Goal: Check status

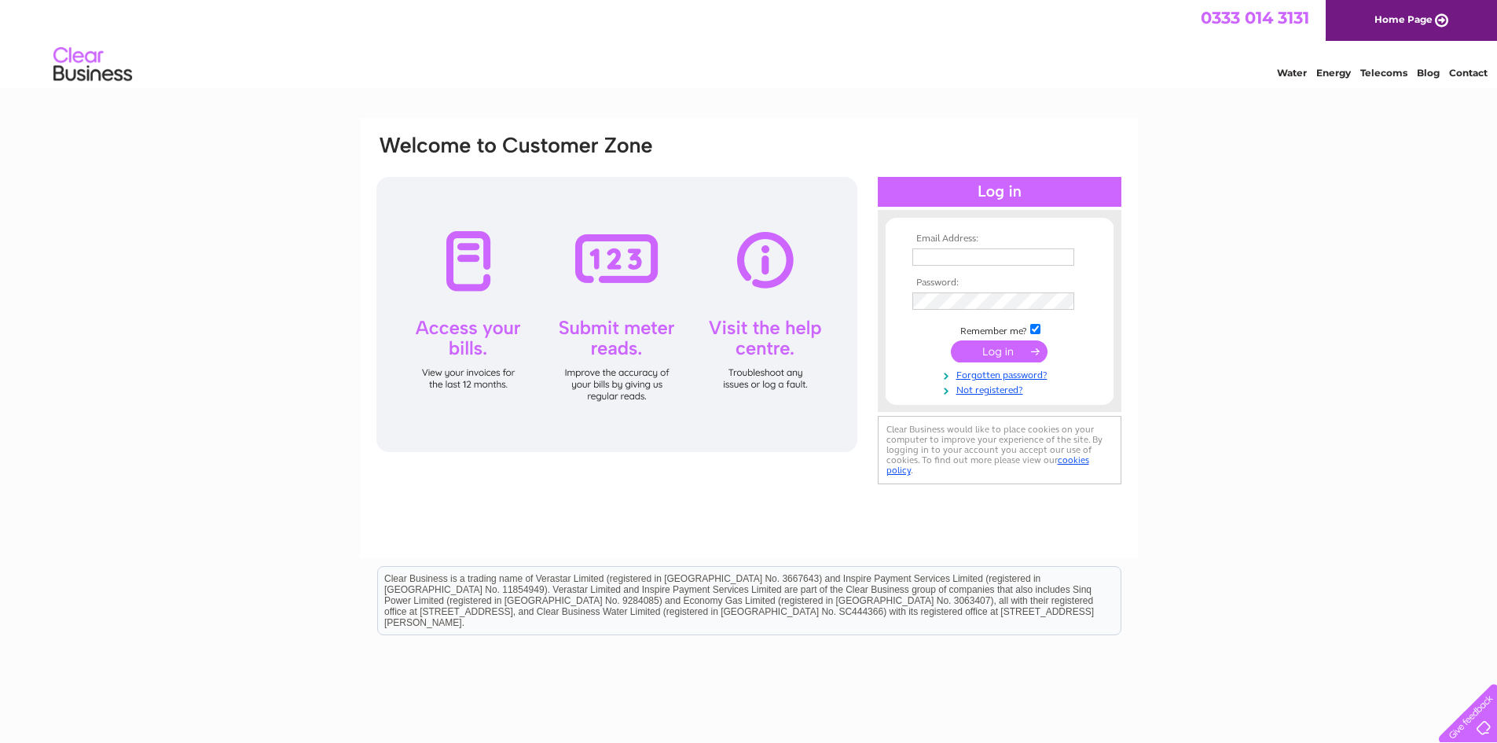
click at [964, 257] on input "text" at bounding box center [994, 256] width 162 height 17
type input "alastair@scotiadg.co.uk"
click at [965, 315] on td at bounding box center [1000, 318] width 182 height 8
click at [1003, 353] on input "submit" at bounding box center [999, 351] width 97 height 22
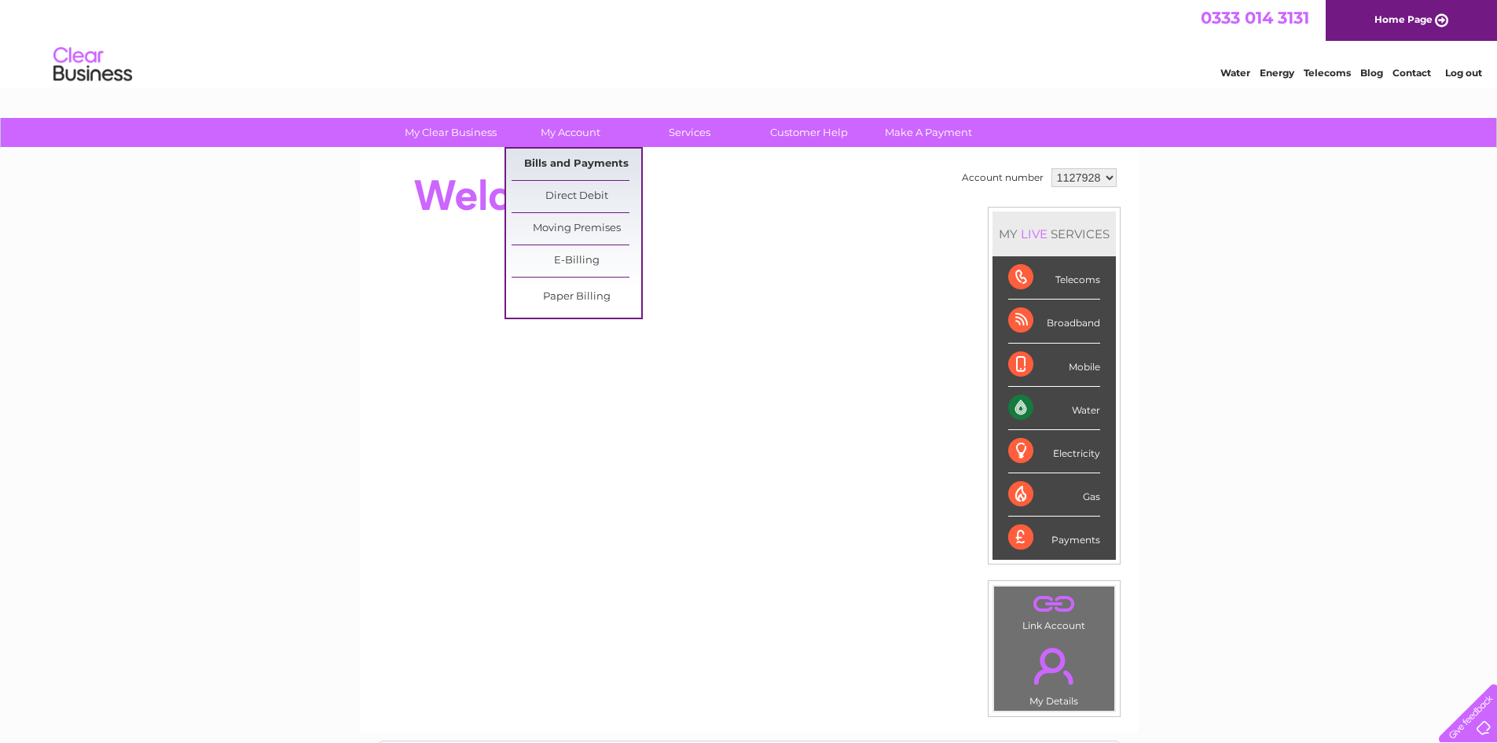
click at [556, 157] on link "Bills and Payments" at bounding box center [577, 164] width 130 height 31
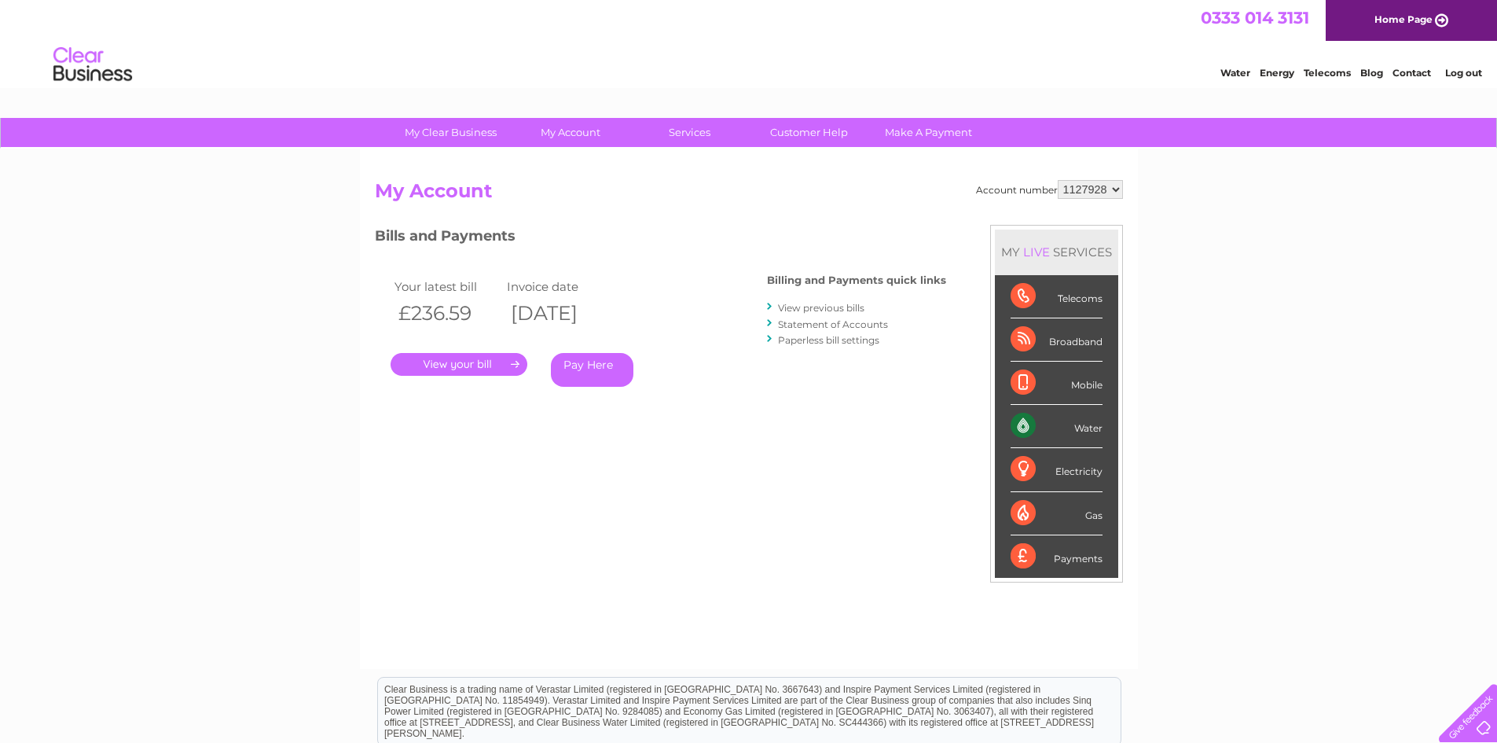
click at [468, 366] on link "." at bounding box center [459, 364] width 137 height 23
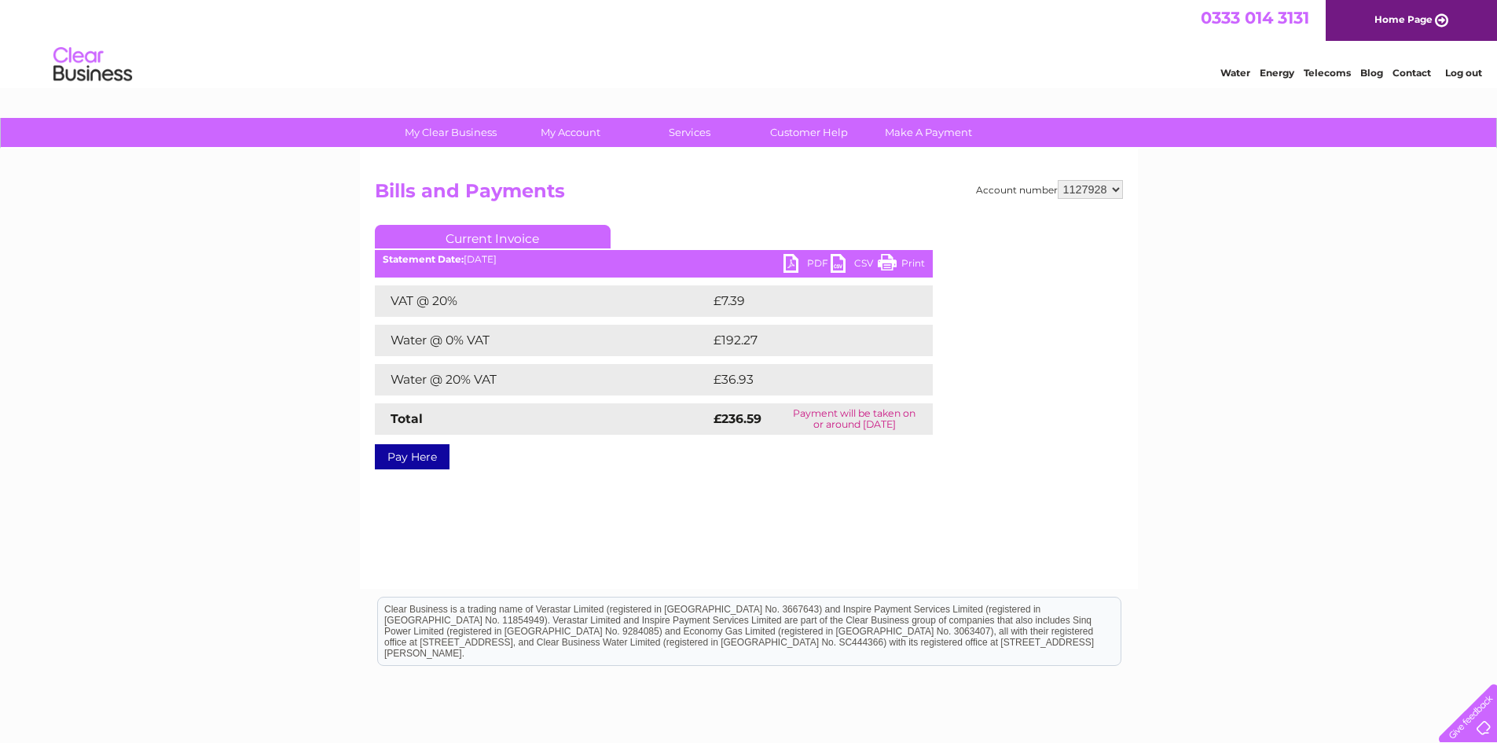
click at [805, 261] on link "PDF" at bounding box center [807, 265] width 47 height 23
